Goal: Register for event/course

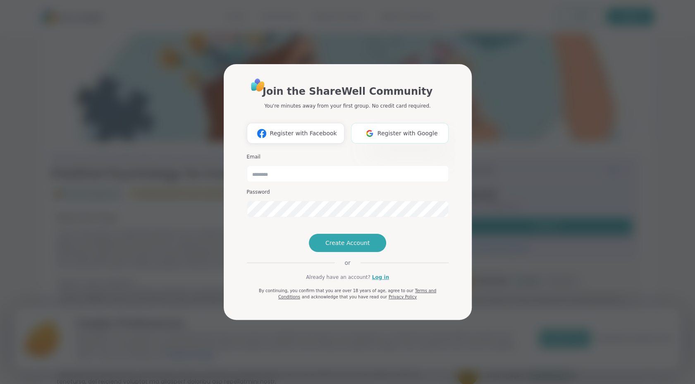
click at [404, 129] on span "Register with Google" at bounding box center [408, 133] width 60 height 9
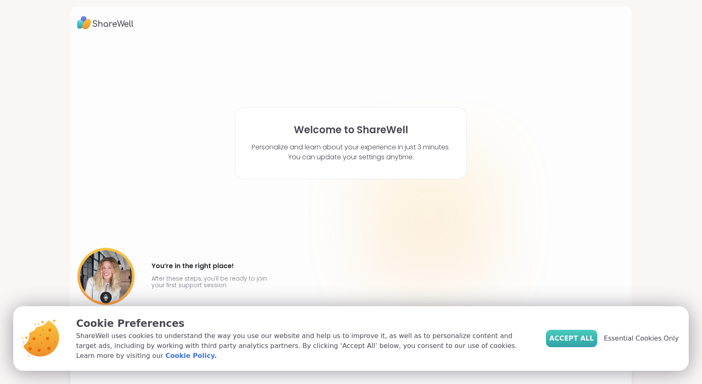
click at [584, 343] on span "Accept All" at bounding box center [571, 338] width 45 height 10
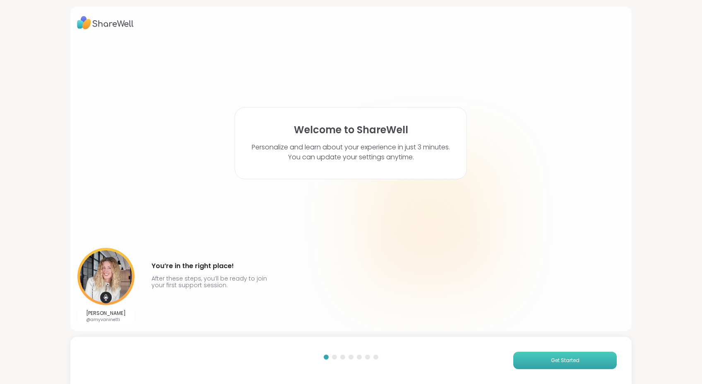
click at [542, 363] on button "Get Started" at bounding box center [564, 360] width 103 height 17
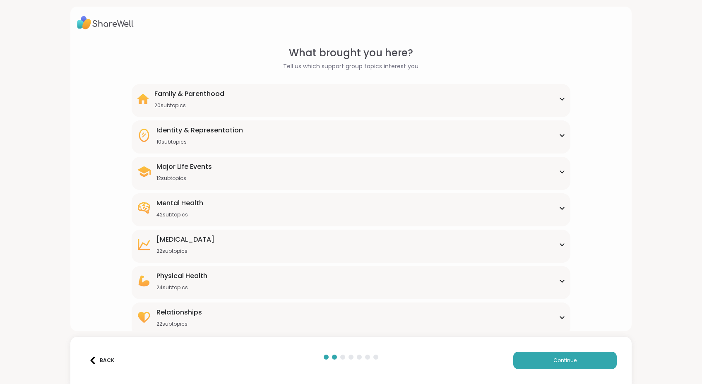
click at [560, 171] on icon at bounding box center [562, 172] width 4 height 2
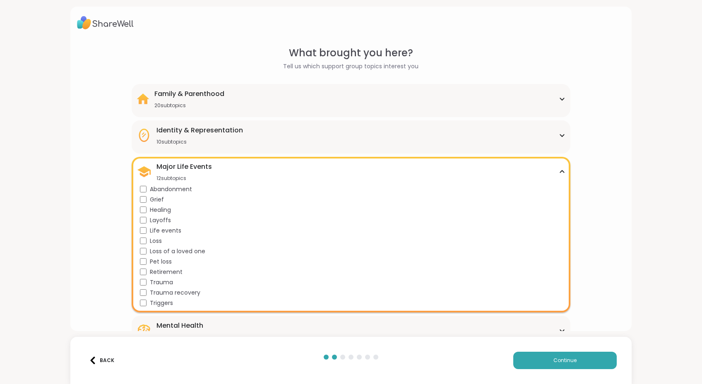
click at [599, 259] on div "What brought you here? Tell us which support group topics interest you Family &…" at bounding box center [351, 252] width 548 height 412
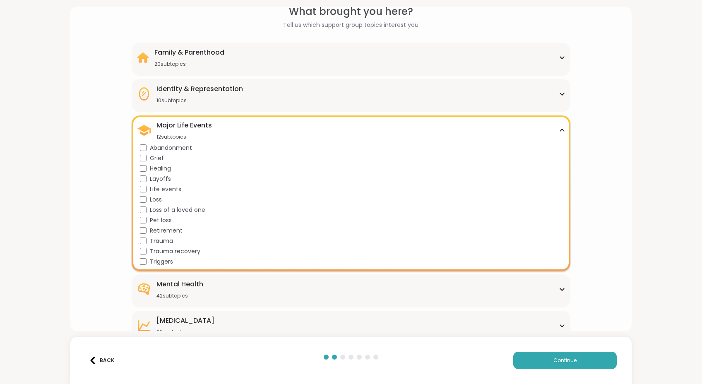
scroll to position [83, 0]
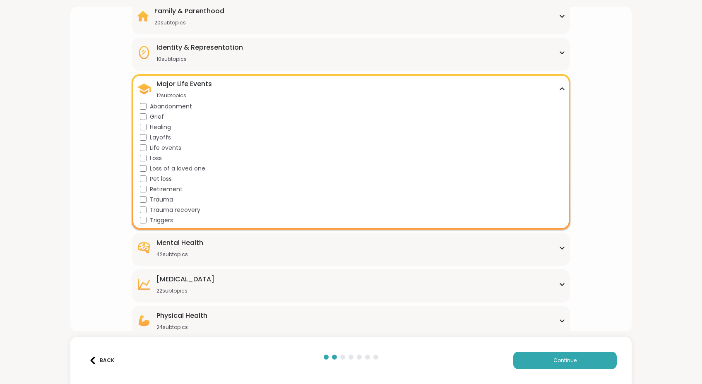
click at [558, 247] on icon at bounding box center [561, 248] width 7 height 4
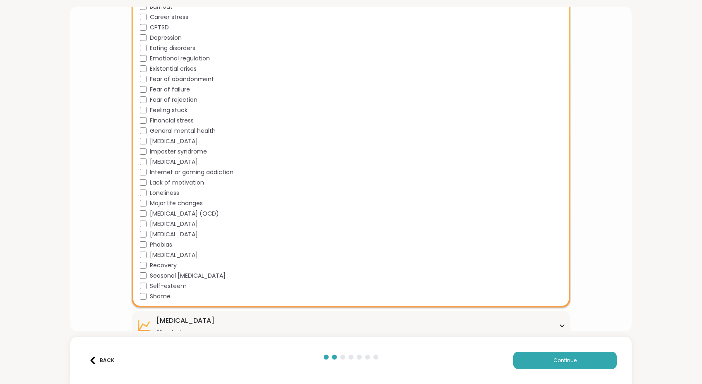
scroll to position [538, 0]
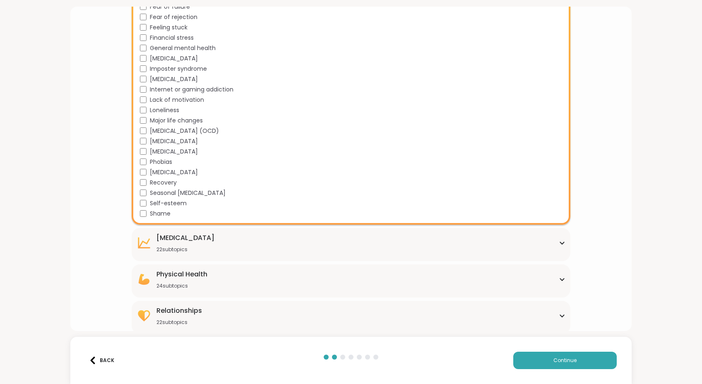
click at [346, 249] on div "[MEDICAL_DATA] 22 subtopics" at bounding box center [351, 243] width 429 height 20
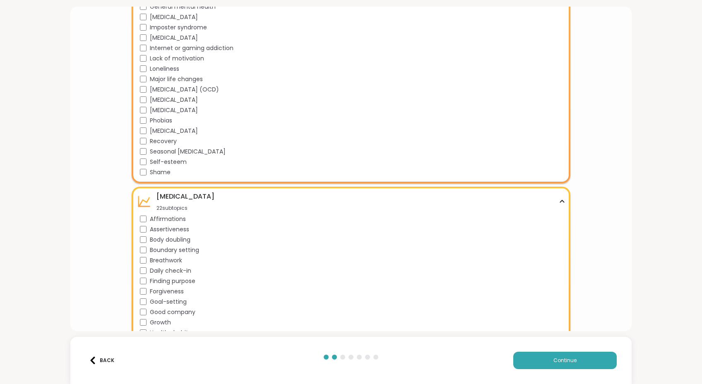
scroll to position [662, 0]
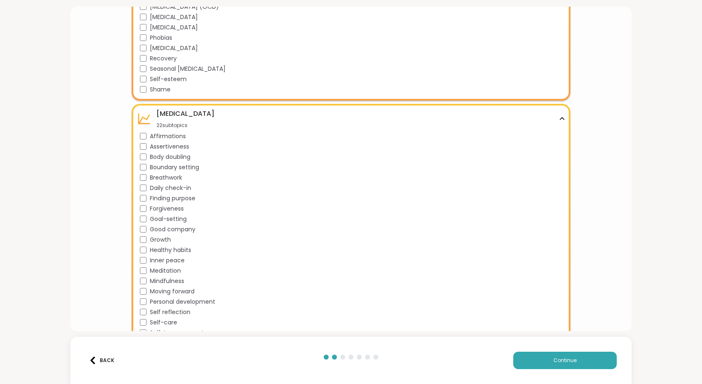
click at [144, 254] on div "Affirmations Assertiveness Body doubling Boundary setting Breathwork Daily chec…" at bounding box center [352, 245] width 425 height 226
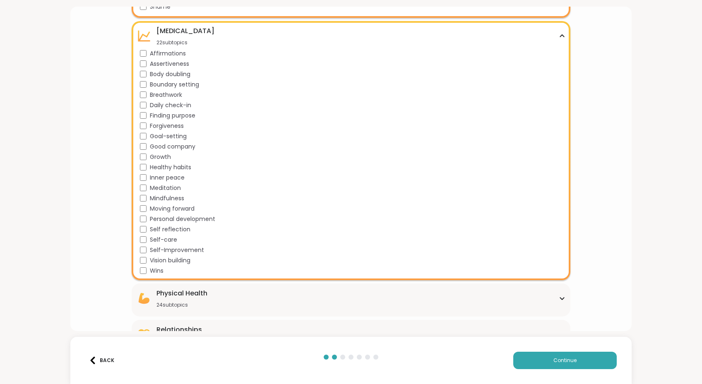
scroll to position [766, 0]
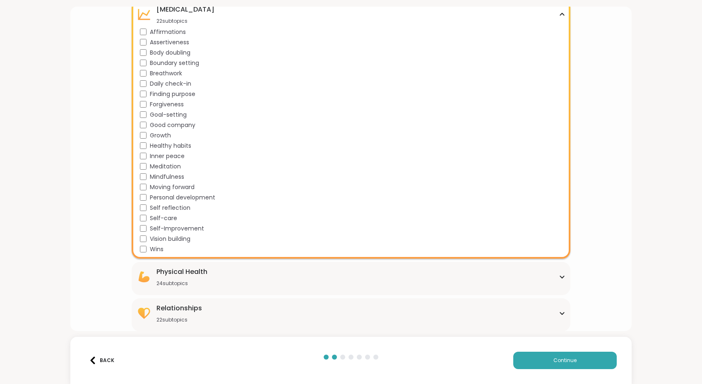
click at [230, 271] on div "Physical Health 24 subtopics" at bounding box center [351, 277] width 429 height 20
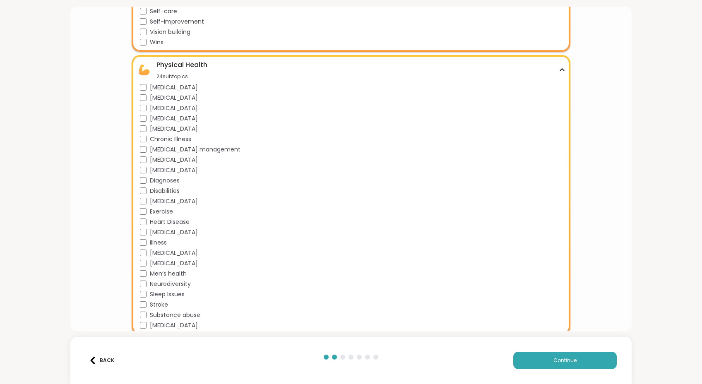
scroll to position [1013, 0]
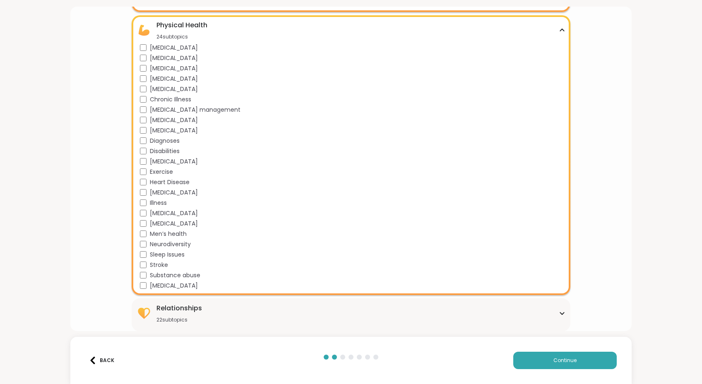
click at [200, 311] on div "Relationships 22 subtopics" at bounding box center [351, 313] width 429 height 20
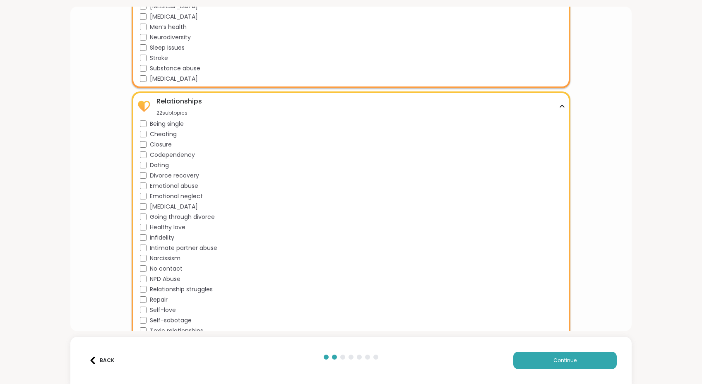
scroll to position [1239, 0]
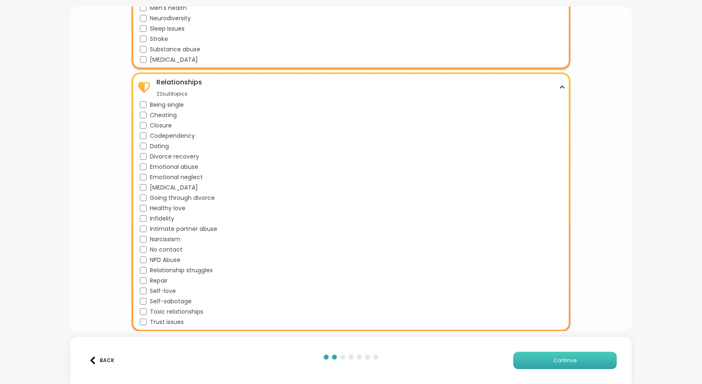
click at [546, 360] on button "Continue" at bounding box center [564, 360] width 103 height 17
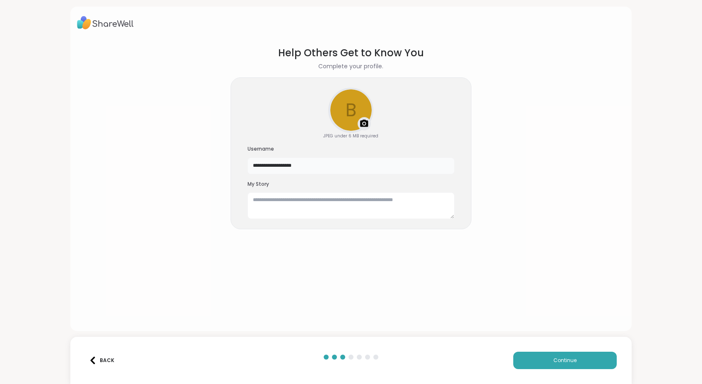
drag, startPoint x: 306, startPoint y: 167, endPoint x: 278, endPoint y: 166, distance: 27.7
click at [278, 166] on input "**********" at bounding box center [350, 166] width 207 height 17
type input "**********"
click at [534, 360] on button "Continue" at bounding box center [564, 360] width 103 height 17
drag, startPoint x: 299, startPoint y: 167, endPoint x: 225, endPoint y: 165, distance: 73.7
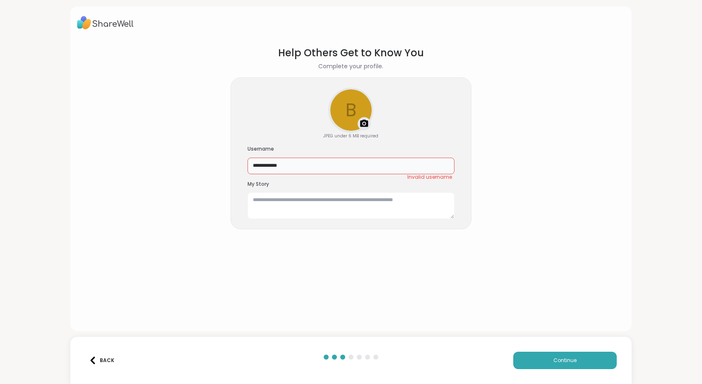
click at [225, 165] on section "**********" at bounding box center [351, 181] width 548 height 285
